Goal: Information Seeking & Learning: Learn about a topic

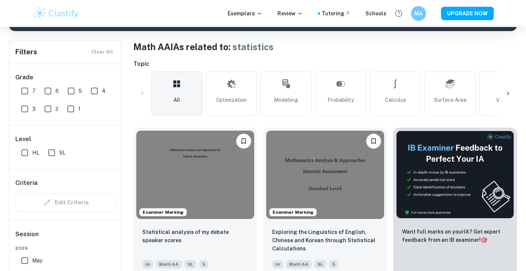
scroll to position [133, 0]
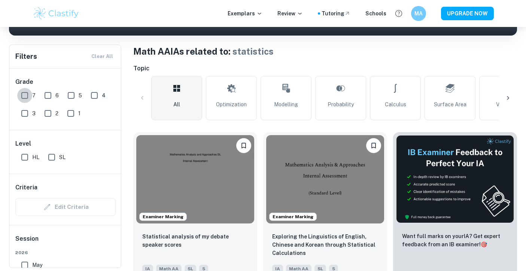
click at [26, 98] on input "7" at bounding box center [24, 95] width 15 height 15
checkbox input "true"
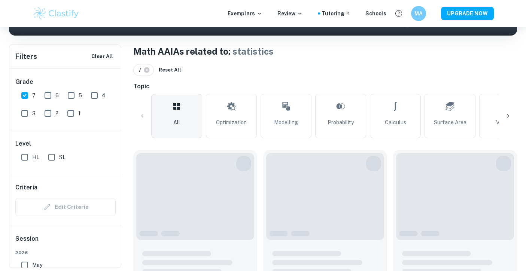
click at [54, 163] on input "SL" at bounding box center [51, 157] width 15 height 15
checkbox input "true"
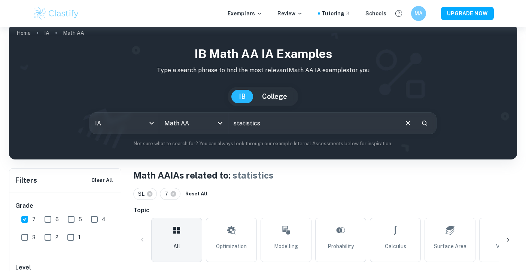
scroll to position [0, 0]
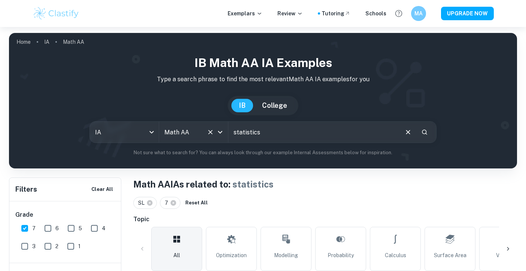
click at [213, 134] on icon "Clear" at bounding box center [210, 132] width 7 height 7
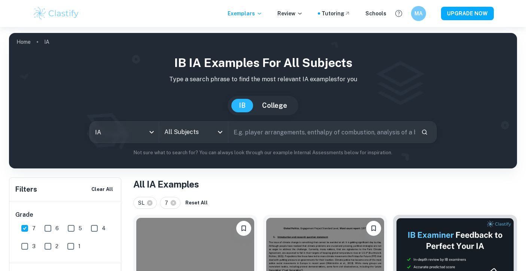
click at [203, 133] on input "All Subjects" at bounding box center [188, 132] width 51 height 14
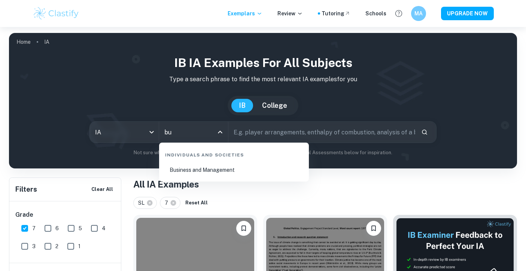
click at [228, 178] on li "Business and Management" at bounding box center [234, 169] width 144 height 17
type input "Business and Management"
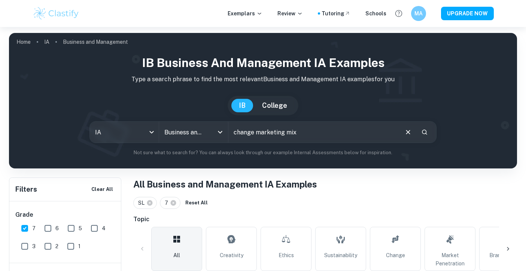
type input "change marketing mix"
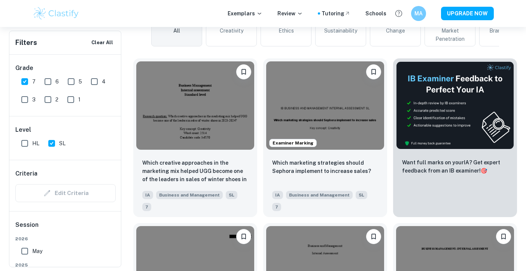
scroll to position [229, 0]
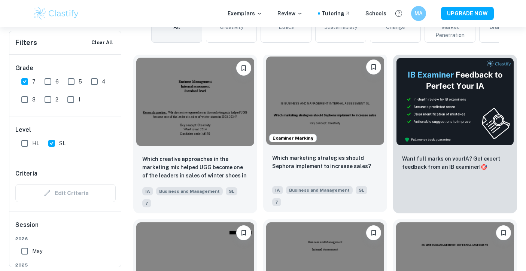
click at [322, 99] on img at bounding box center [325, 101] width 118 height 88
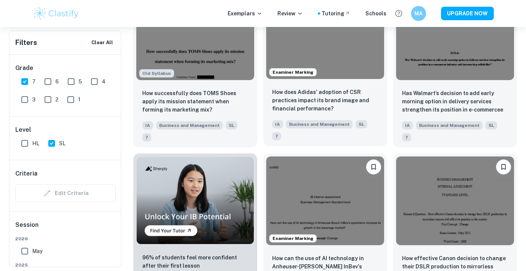
scroll to position [453, 0]
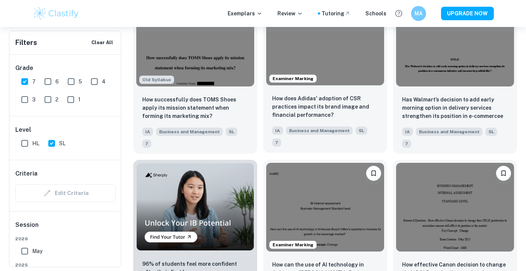
click at [329, 61] on img at bounding box center [325, 41] width 118 height 88
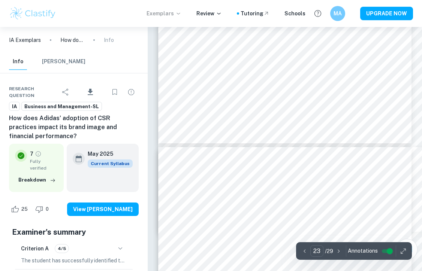
scroll to position [8428, 0]
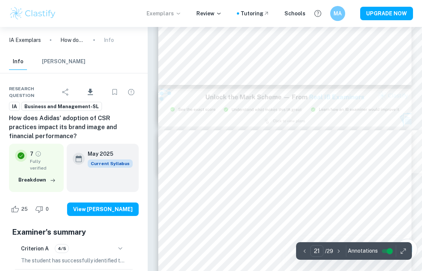
type input "20"
